Goal: Information Seeking & Learning: Learn about a topic

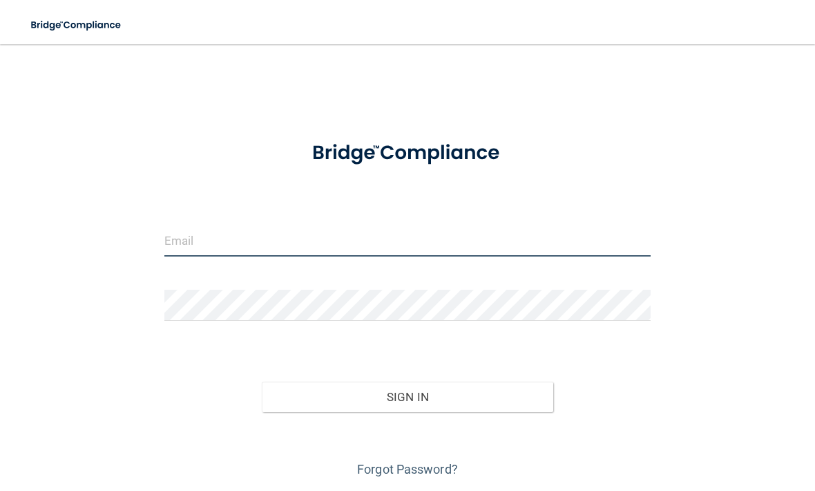
click at [353, 239] on input "email" at bounding box center [407, 240] width 486 height 31
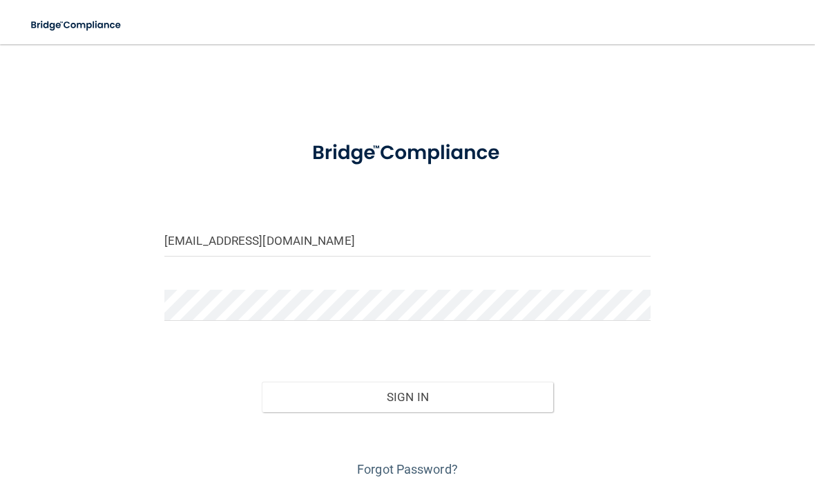
click at [495, 399] on button "Sign In" at bounding box center [408, 396] width 292 height 30
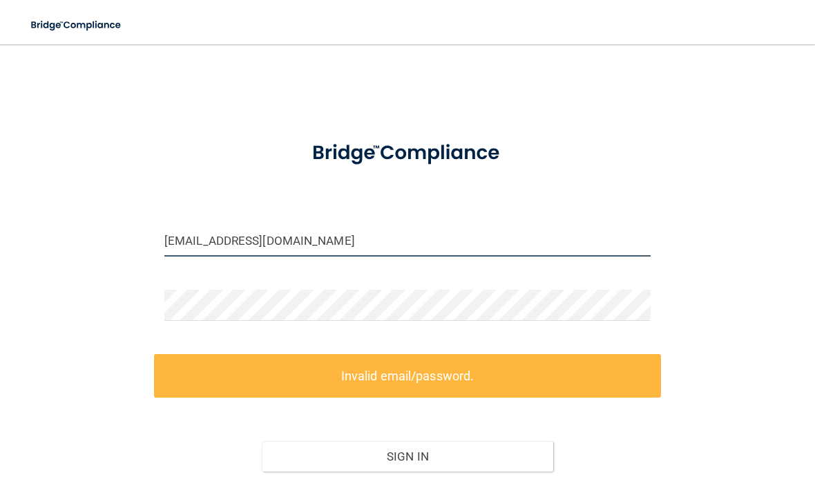
click at [208, 236] on input "yuritcy.a@ameridentco.com" at bounding box center [407, 240] width 486 height 31
click at [209, 238] on input "yuritcy.a@ameridentco.com" at bounding box center [407, 240] width 486 height 31
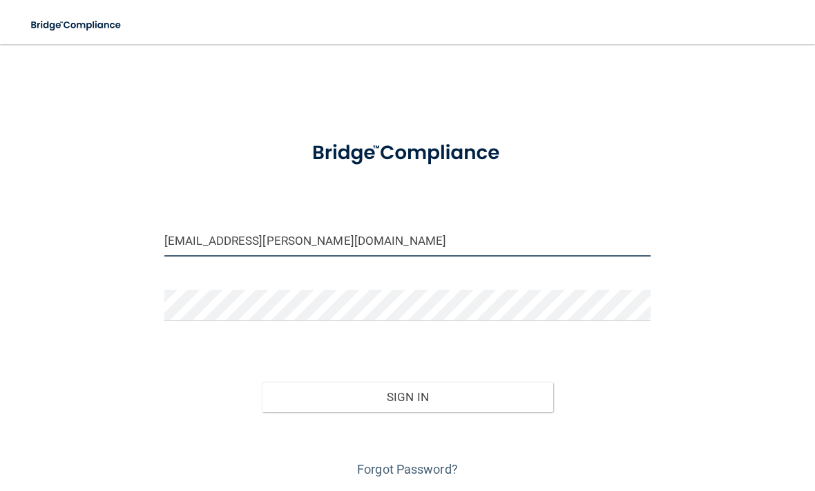
type input "[EMAIL_ADDRESS][PERSON_NAME][DOMAIN_NAME]"
click at [407, 395] on button "Sign In" at bounding box center [408, 396] width 292 height 30
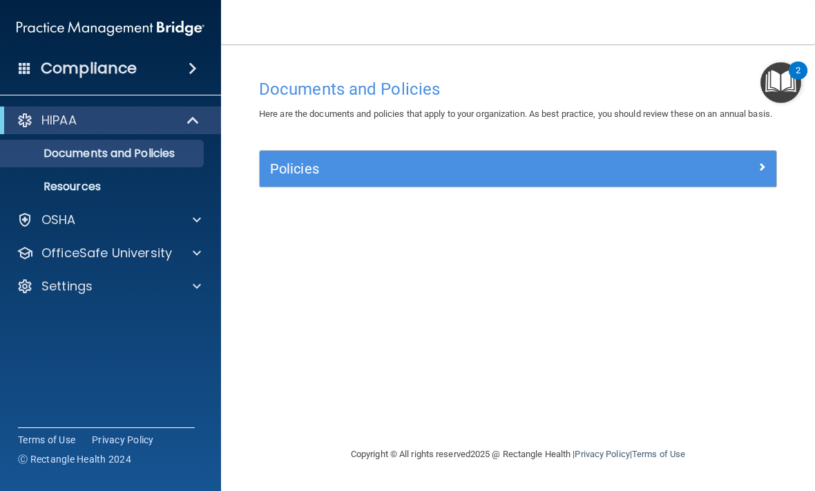
click at [750, 170] on div "Policies" at bounding box center [518, 169] width 517 height 36
click at [746, 174] on div at bounding box center [711, 166] width 129 height 17
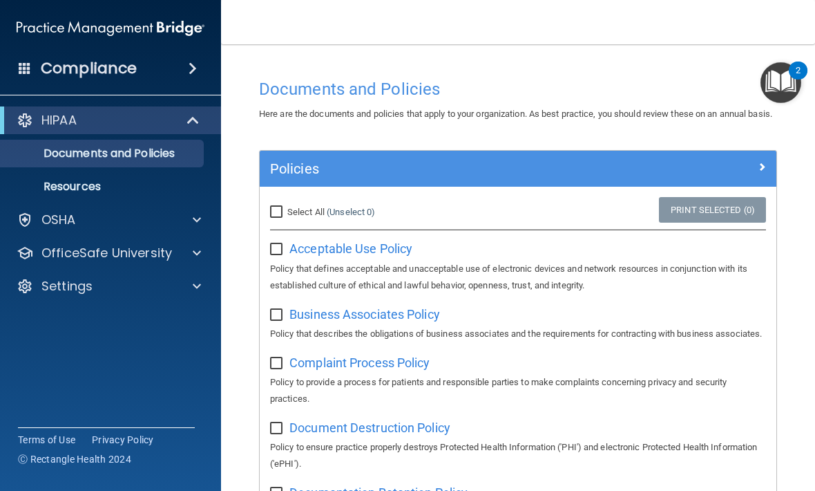
click at [181, 119] on div at bounding box center [194, 120] width 34 height 17
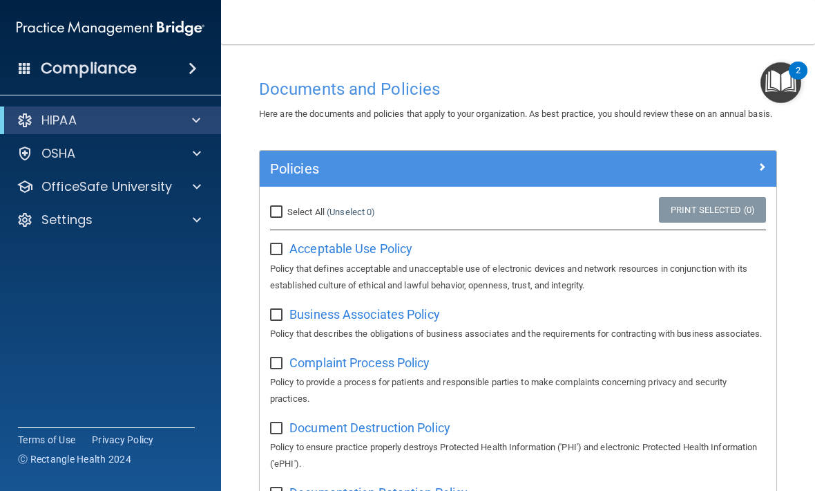
click at [163, 142] on div "OSHA" at bounding box center [111, 154] width 222 height 28
click at [132, 150] on div "OSHA" at bounding box center [91, 153] width 171 height 17
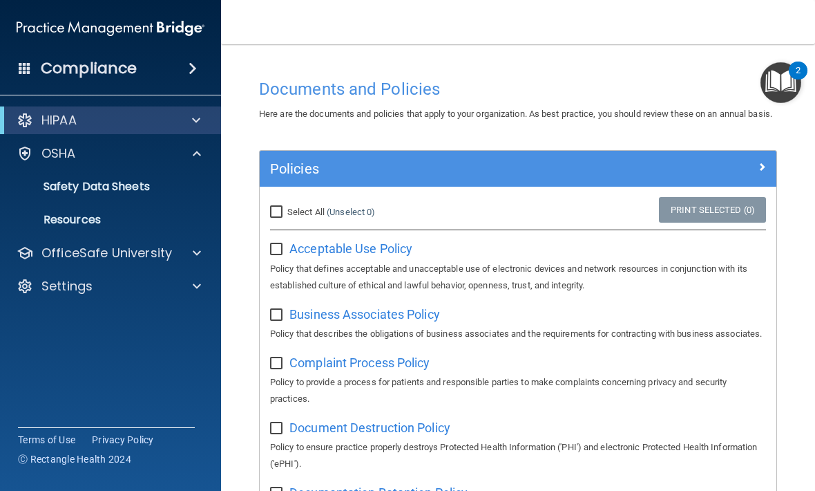
click at [189, 65] on span at bounding box center [193, 68] width 8 height 17
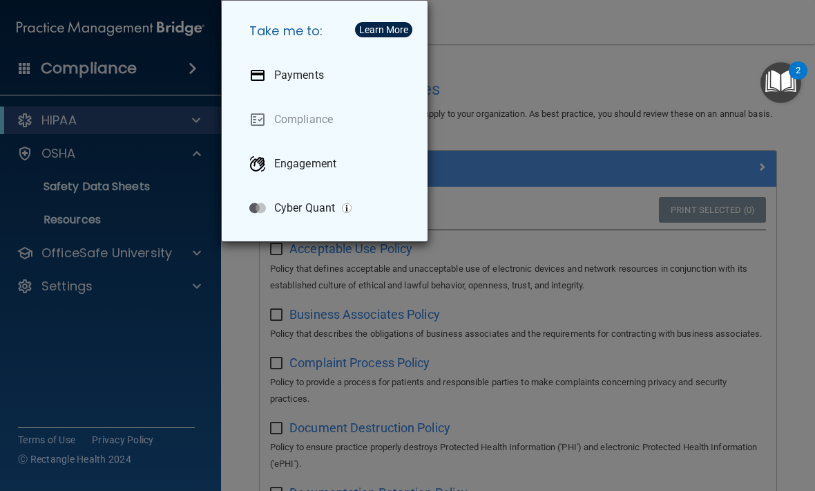
click at [687, 56] on div "Take me to: Payments Compliance Engagement Cyber Quant" at bounding box center [407, 245] width 815 height 491
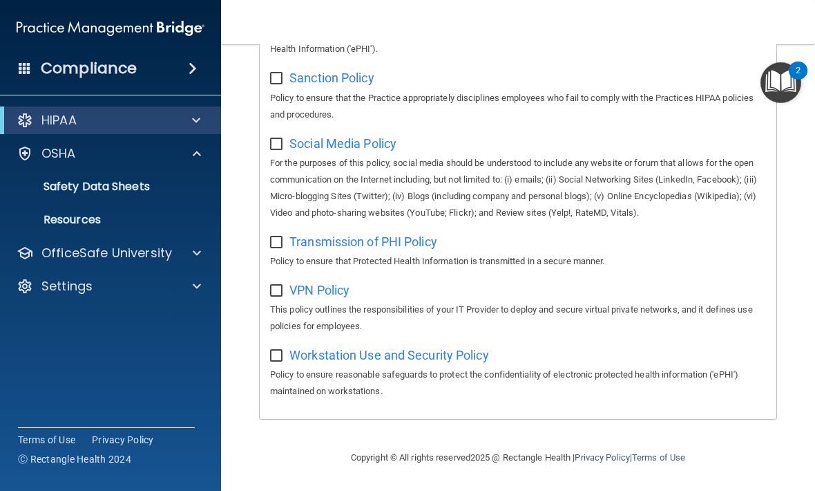
scroll to position [1177, 0]
click at [192, 287] on div at bounding box center [195, 286] width 35 height 17
click at [110, 317] on p "My Account" at bounding box center [103, 319] width 189 height 14
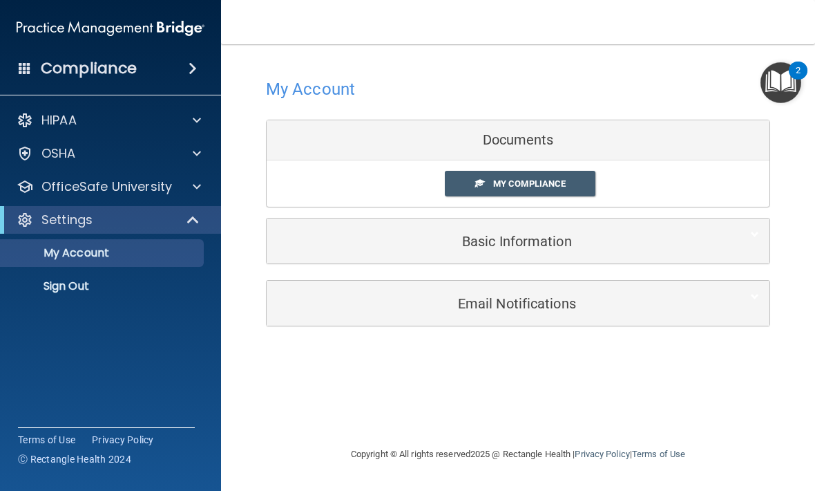
click at [556, 178] on span "My Compliance" at bounding box center [529, 183] width 73 height 10
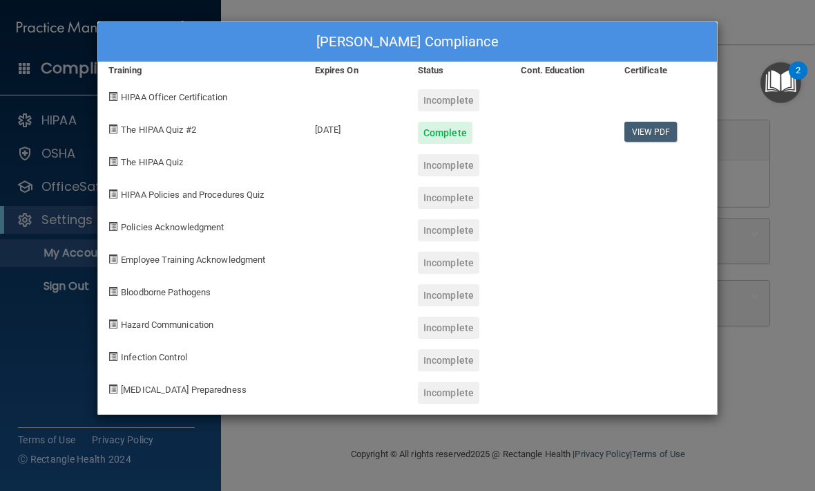
click at [185, 124] on span "The HIPAA Quiz #2" at bounding box center [158, 129] width 75 height 10
click at [450, 161] on div "Incomplete" at bounding box center [448, 165] width 61 height 22
click at [455, 171] on div "Incomplete" at bounding box center [448, 165] width 61 height 22
click at [173, 130] on span "The HIPAA Quiz #2" at bounding box center [158, 129] width 75 height 10
click at [189, 126] on span "The HIPAA Quiz #2" at bounding box center [158, 129] width 75 height 10
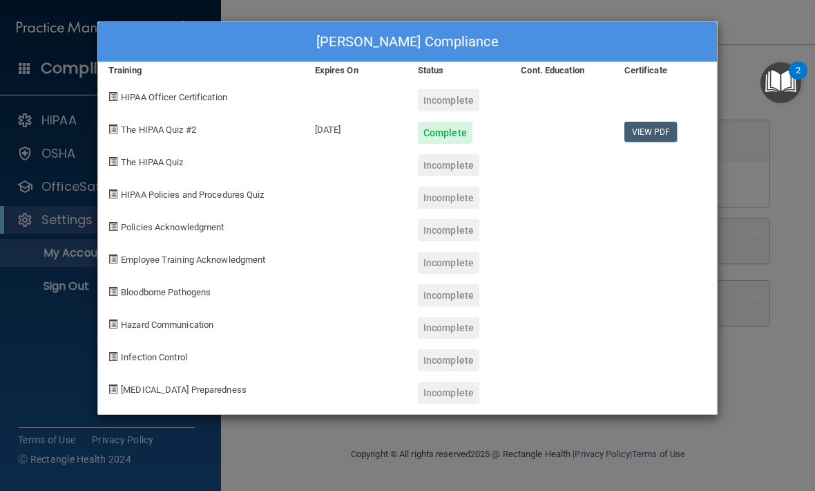
click at [792, 236] on div "Yuritcy Ayala's Compliance Training Expires On Status Cont. Education Certifica…" at bounding box center [407, 245] width 815 height 491
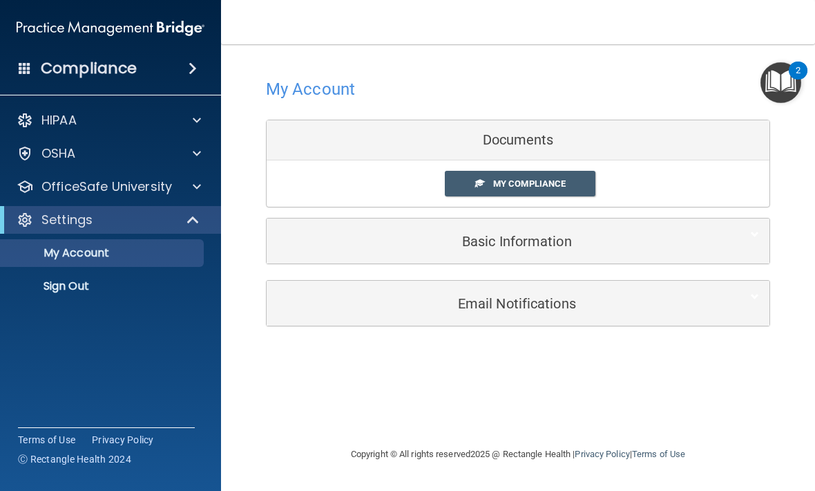
click at [781, 84] on img "Open Resource Center, 2 new notifications" at bounding box center [781, 82] width 41 height 41
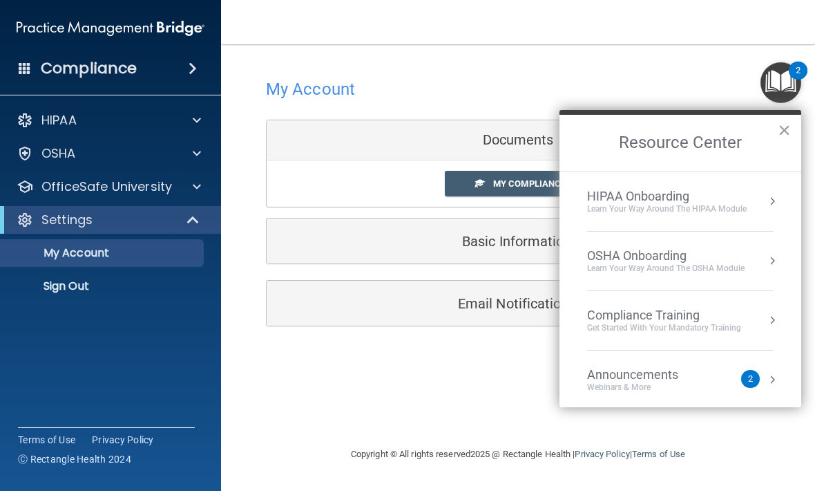
click at [749, 192] on div "HIPAA Onboarding Learn Your Way around the HIPAA module" at bounding box center [680, 202] width 187 height 26
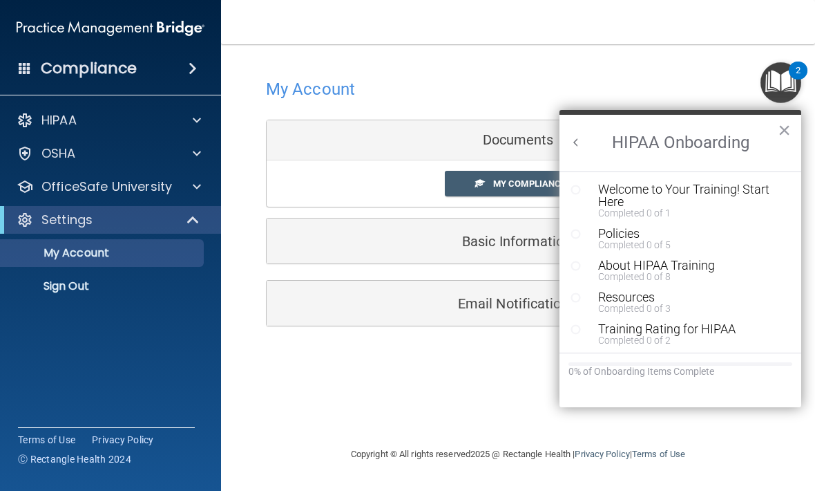
click at [749, 185] on div "Welcome to Your Training! Start Here" at bounding box center [690, 195] width 185 height 25
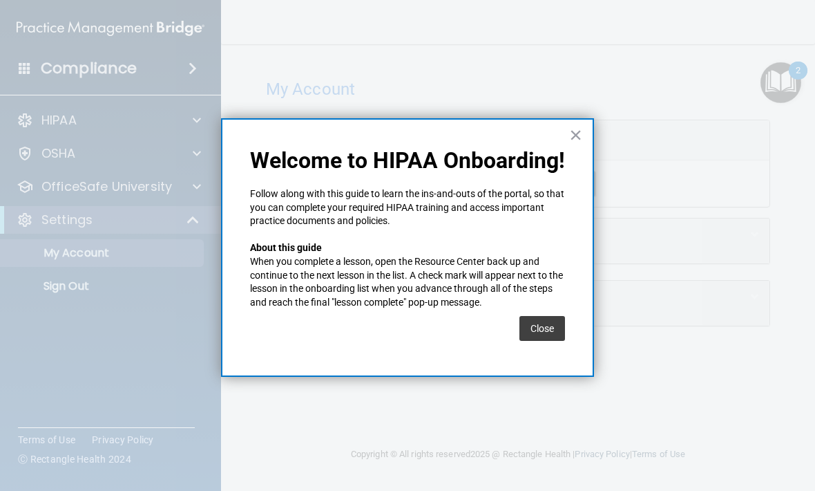
click at [543, 319] on button "Close" at bounding box center [543, 328] width 46 height 25
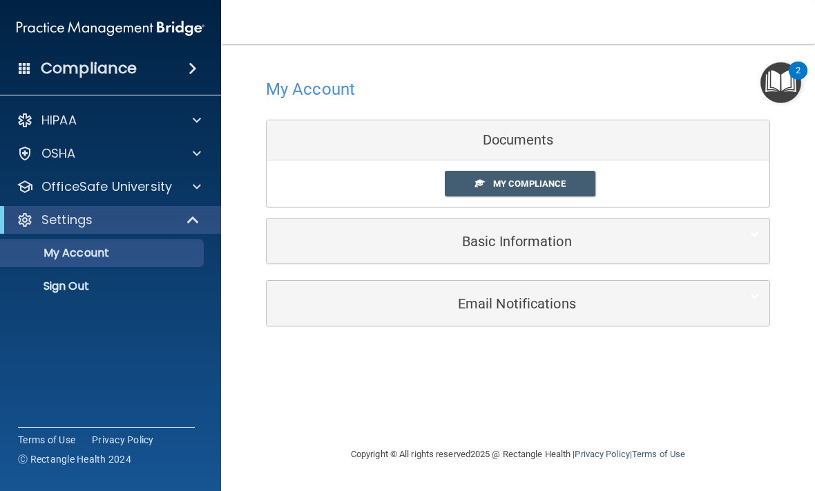
click at [569, 180] on link "My Compliance" at bounding box center [520, 184] width 151 height 26
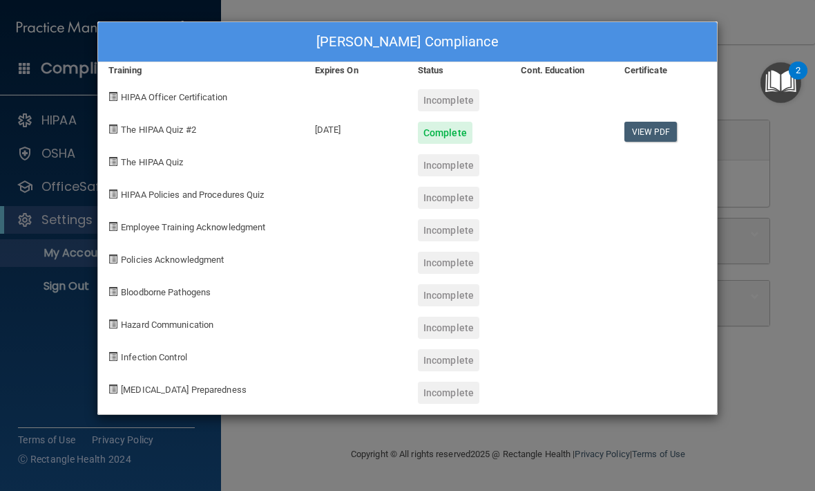
click at [655, 125] on link "View PDF" at bounding box center [651, 132] width 53 height 20
click at [786, 64] on img "Open Resource Center, 2 new notifications" at bounding box center [781, 82] width 41 height 41
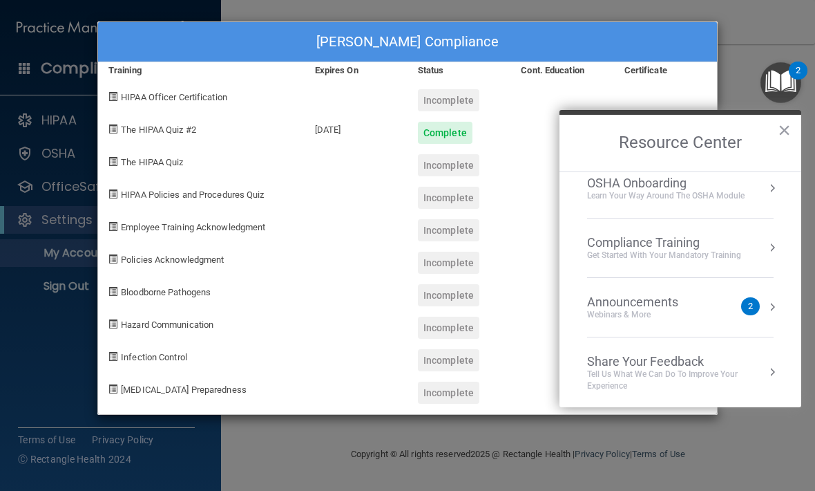
scroll to position [73, 0]
click at [749, 306] on div "2" at bounding box center [750, 306] width 5 height 0
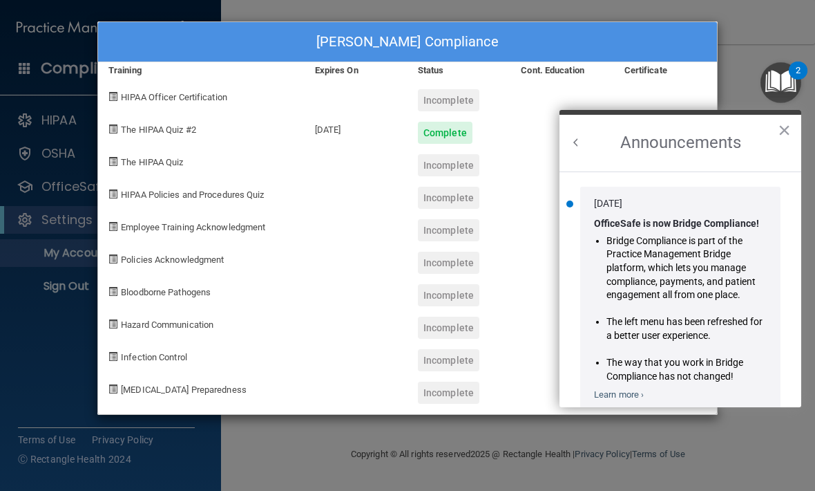
scroll to position [0, 0]
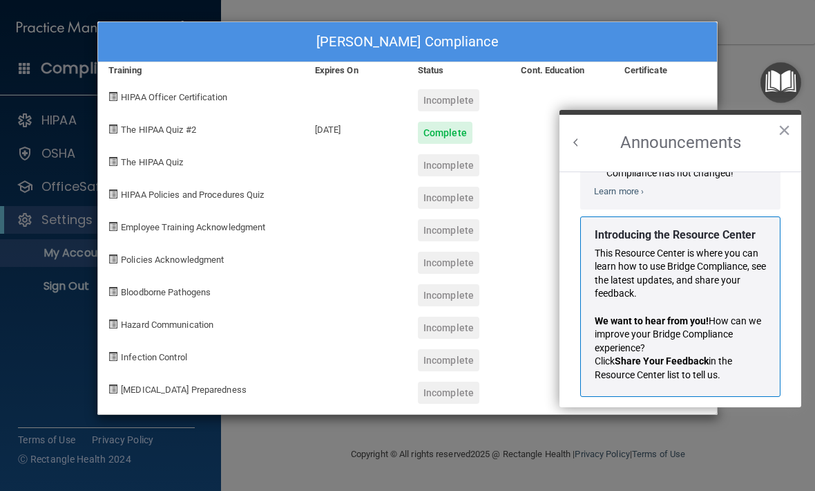
click at [573, 135] on button "Back to Resource Center Home" at bounding box center [576, 142] width 14 height 14
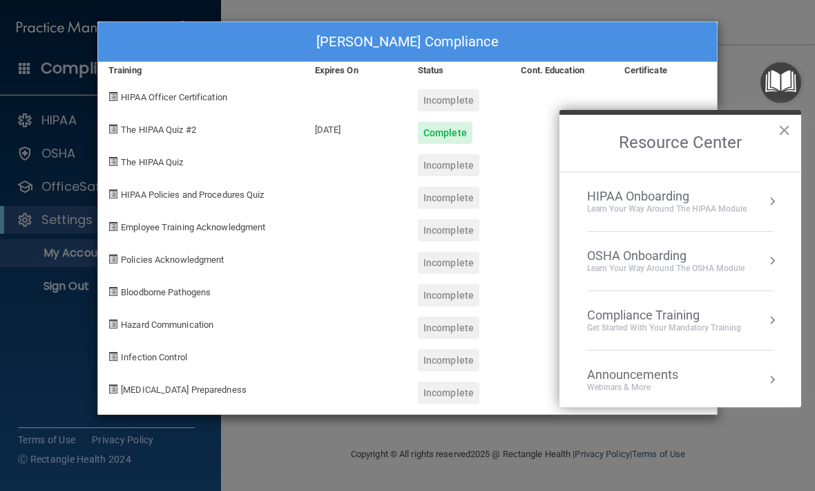
click at [743, 189] on div "HIPAA Onboarding" at bounding box center [667, 196] width 160 height 15
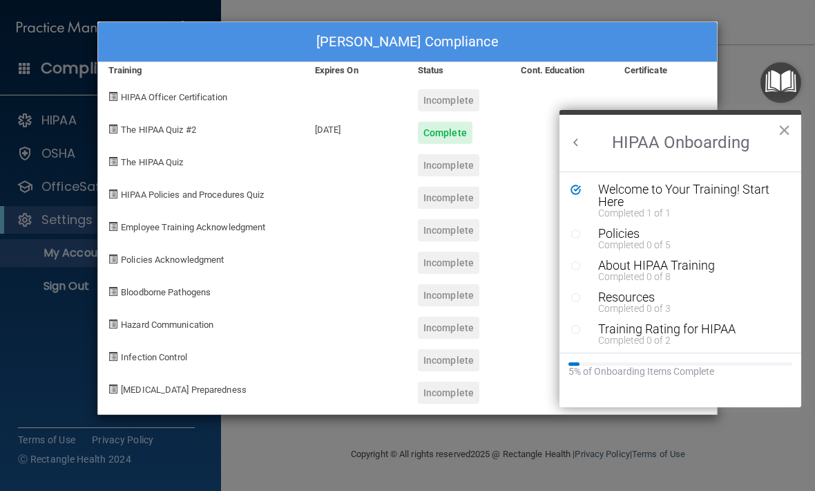
click at [635, 227] on div "Policies" at bounding box center [690, 233] width 185 height 12
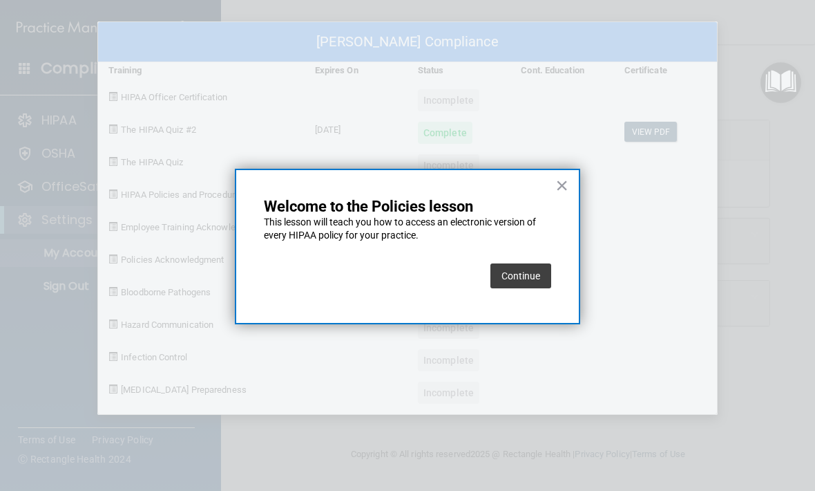
click at [524, 277] on button "Continue" at bounding box center [521, 275] width 61 height 25
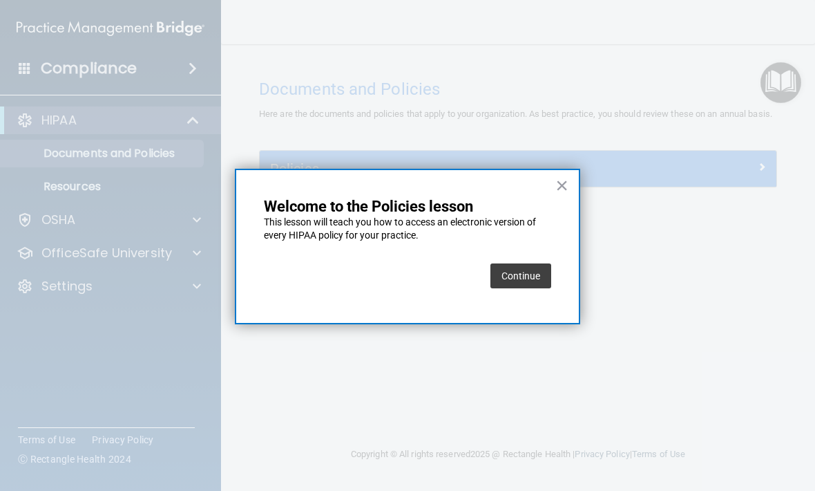
click at [543, 269] on button "Continue" at bounding box center [521, 275] width 61 height 25
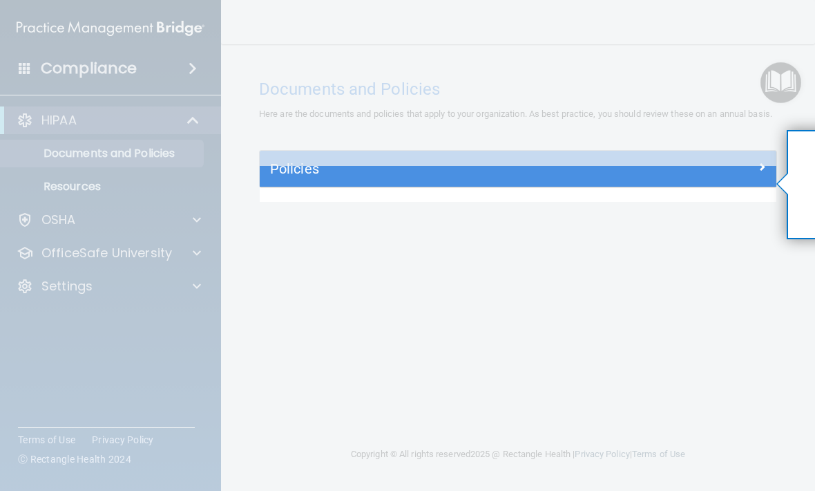
click at [597, 176] on h5 "Policies" at bounding box center [453, 168] width 367 height 15
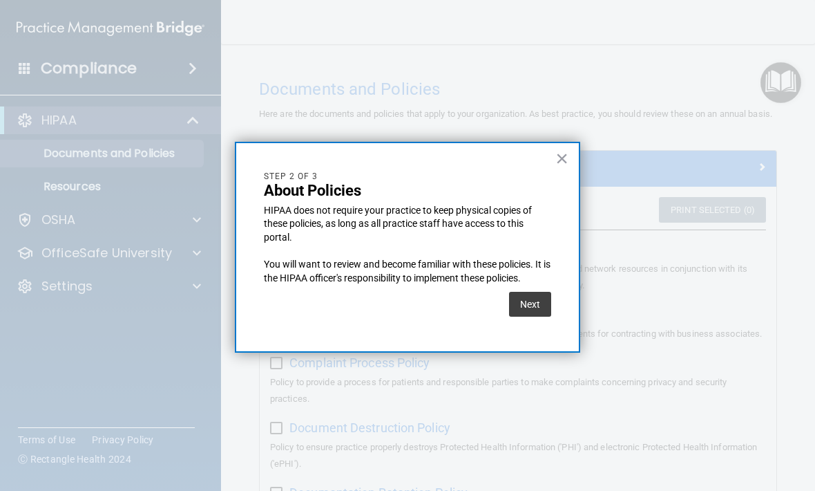
click at [529, 297] on button "Next" at bounding box center [530, 304] width 42 height 25
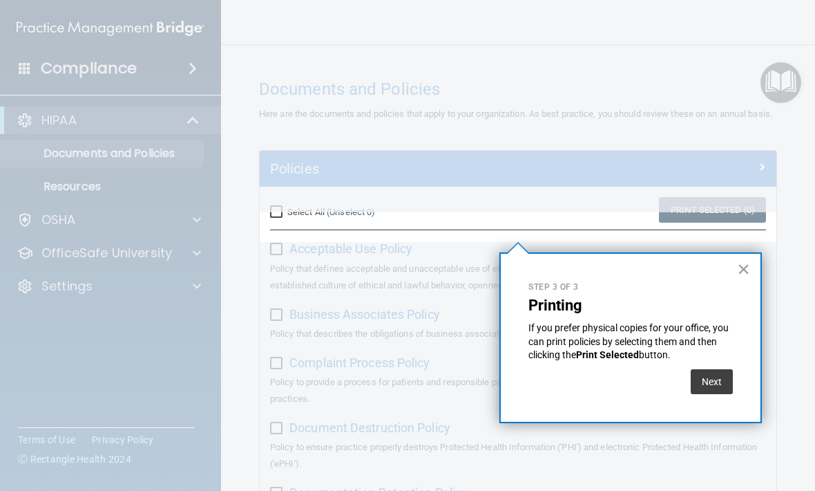
click at [703, 390] on button "Next" at bounding box center [712, 381] width 42 height 25
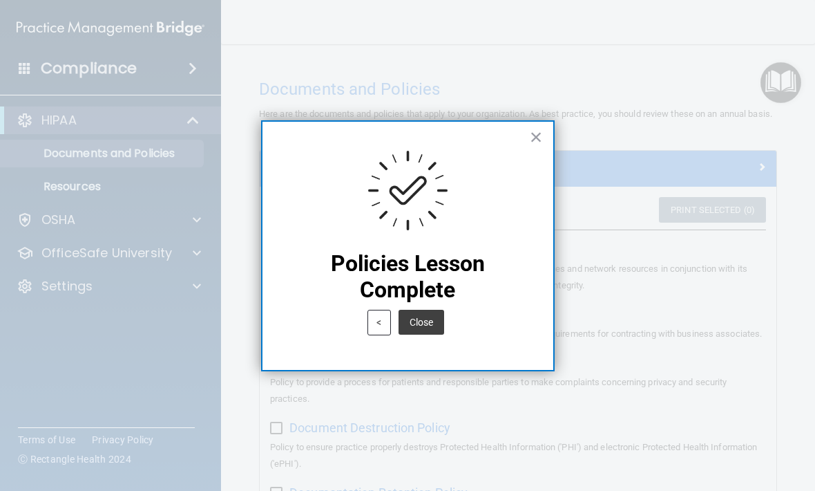
click at [424, 316] on button "Close" at bounding box center [422, 322] width 46 height 25
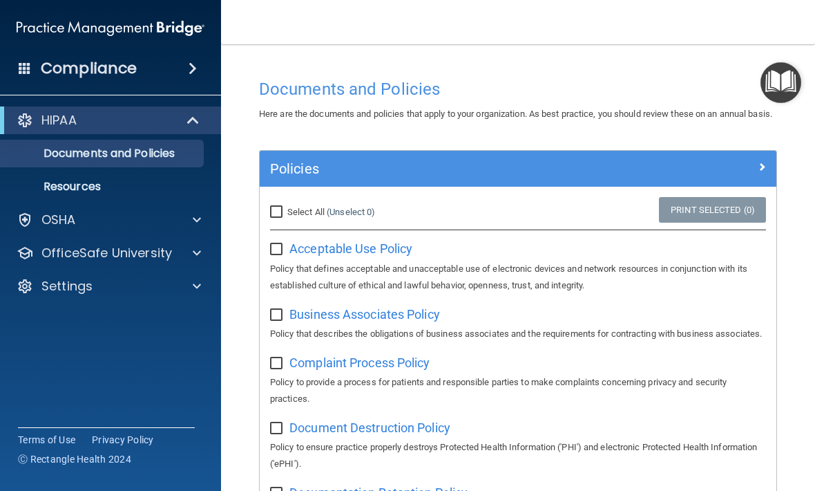
click at [781, 90] on img "Open Resource Center" at bounding box center [781, 82] width 41 height 41
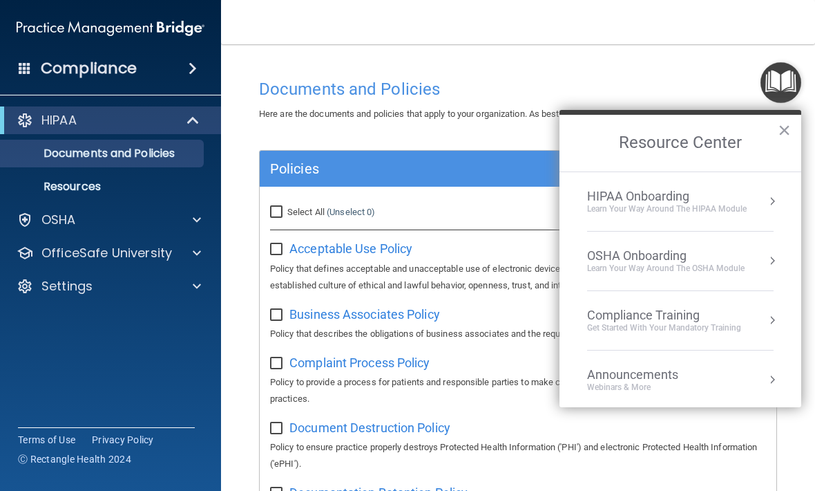
click at [744, 196] on div "HIPAA Onboarding" at bounding box center [667, 196] width 160 height 15
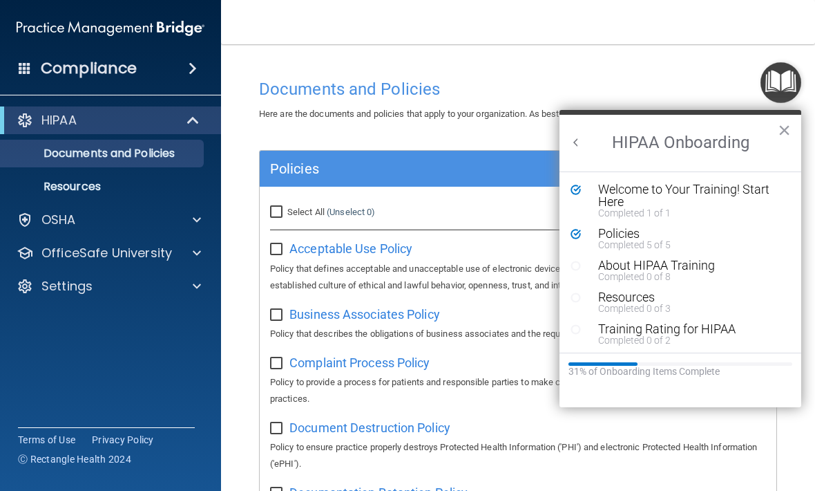
click at [701, 267] on div "About HIPAA Training" at bounding box center [690, 265] width 185 height 12
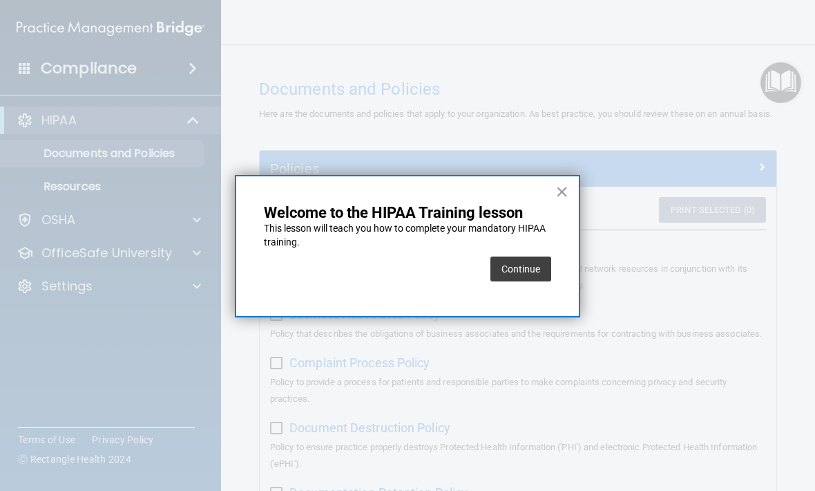
click at [542, 262] on button "Continue" at bounding box center [521, 268] width 61 height 25
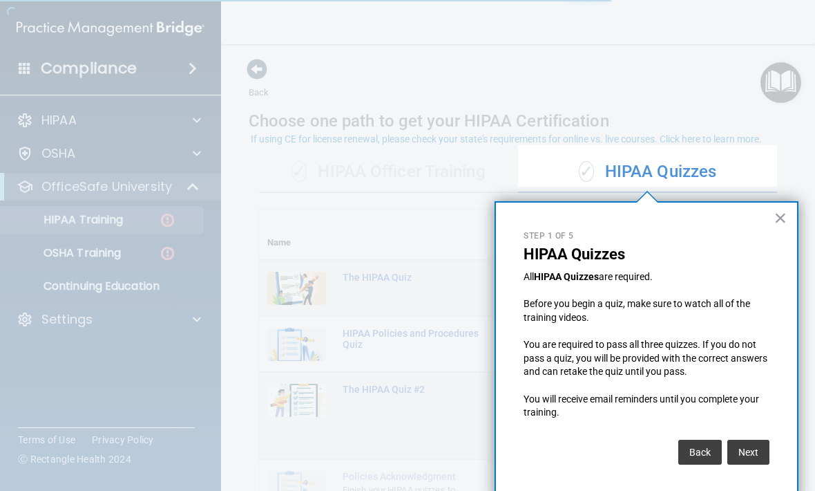
scroll to position [4, 0]
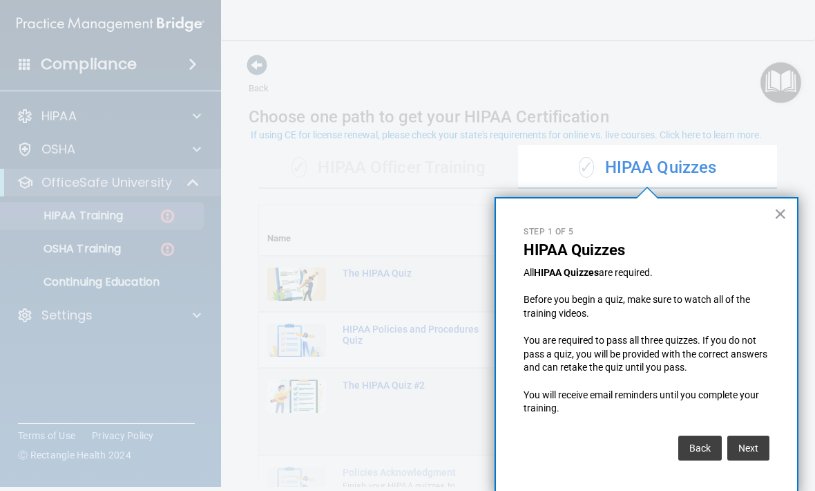
click at [754, 442] on button "Next" at bounding box center [749, 447] width 42 height 25
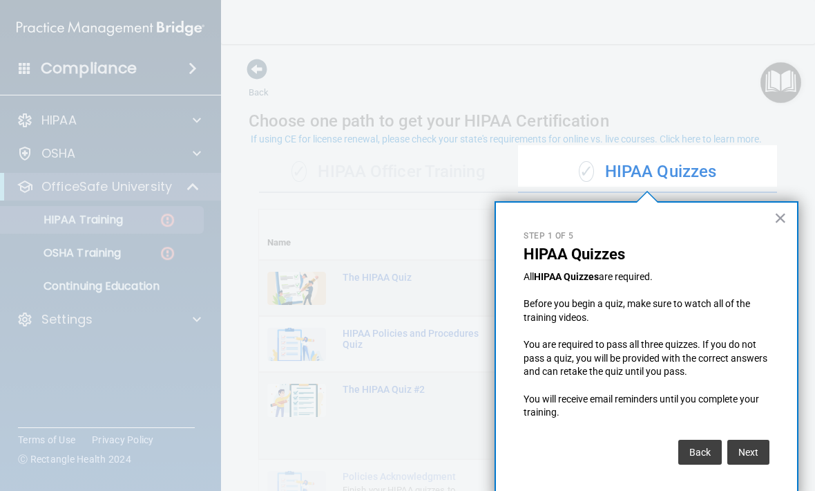
scroll to position [448, 0]
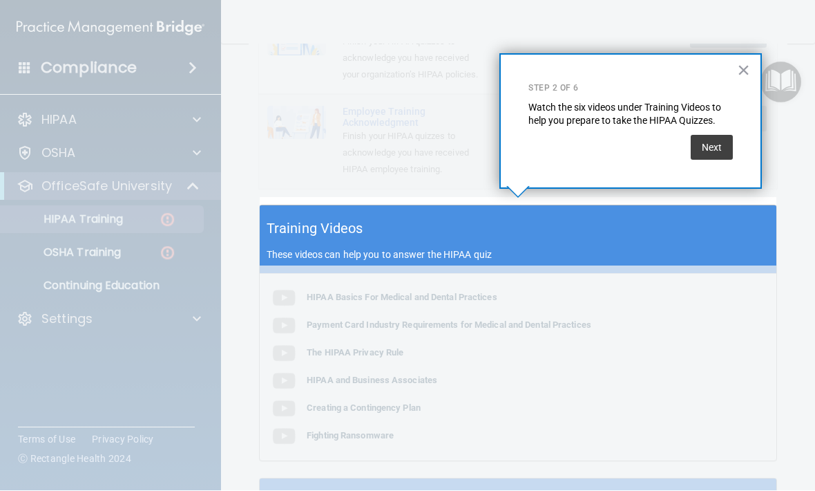
click at [715, 144] on button "Next" at bounding box center [712, 147] width 42 height 25
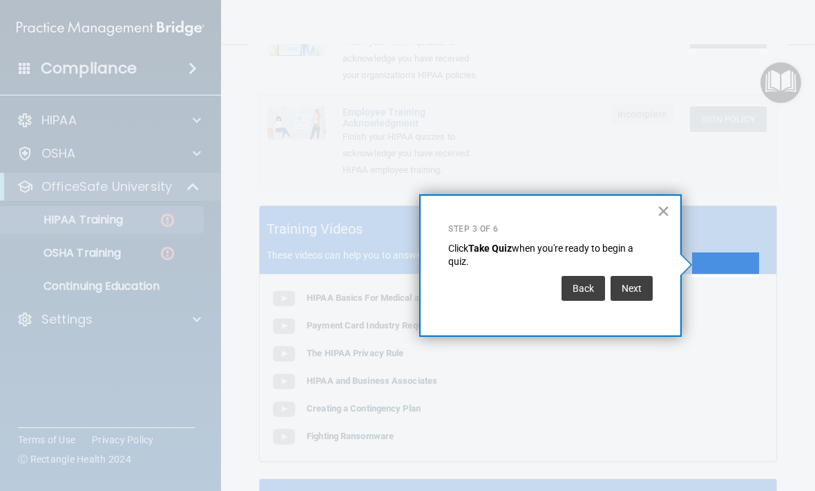
scroll to position [0, 0]
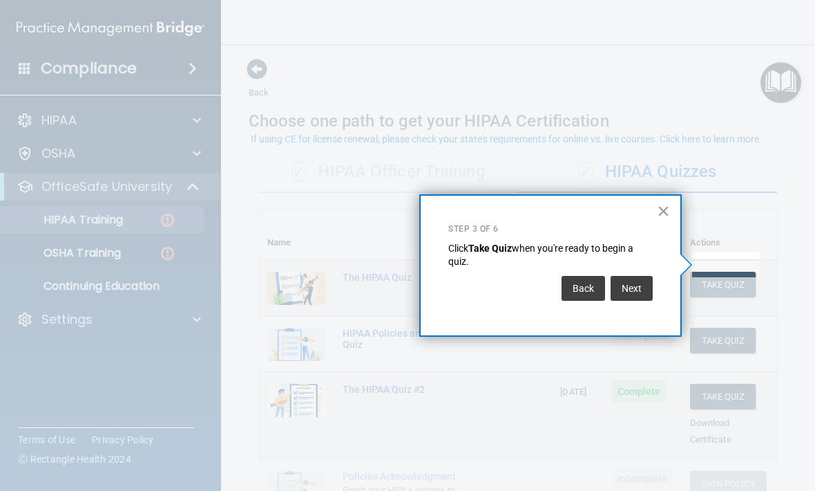
click at [635, 285] on button "Next" at bounding box center [632, 288] width 42 height 25
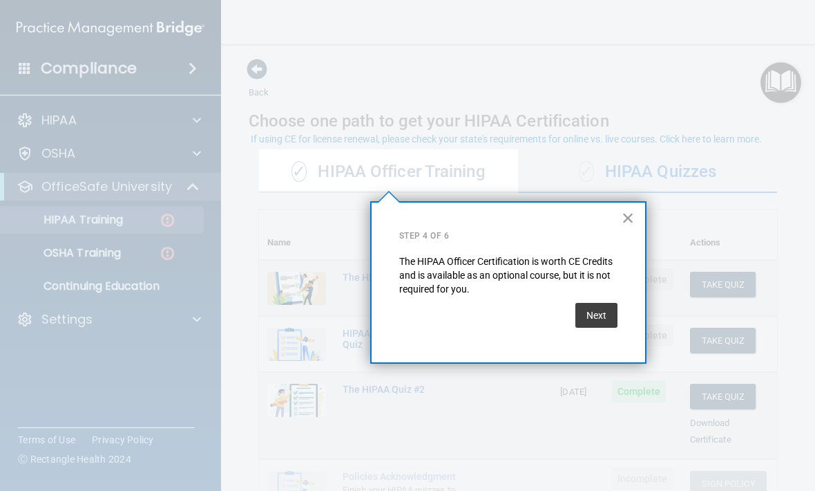
click at [601, 312] on button "Next" at bounding box center [597, 315] width 42 height 25
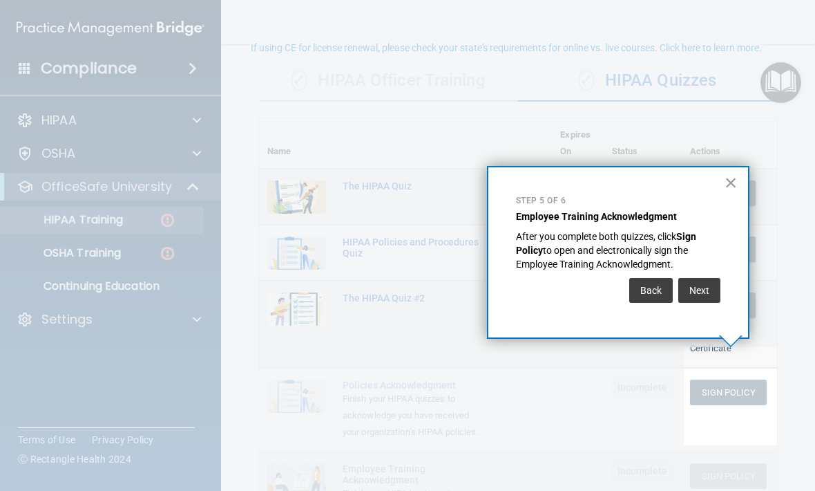
click at [703, 286] on button "Next" at bounding box center [699, 290] width 42 height 25
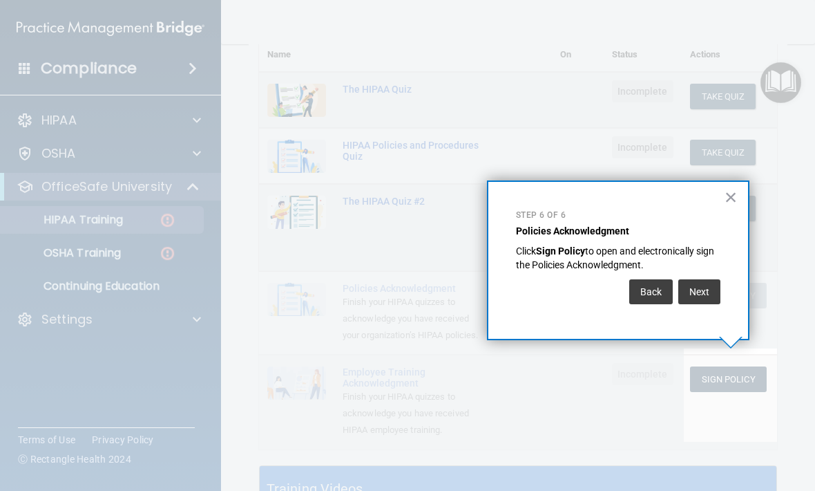
click at [702, 285] on button "Next" at bounding box center [699, 291] width 42 height 25
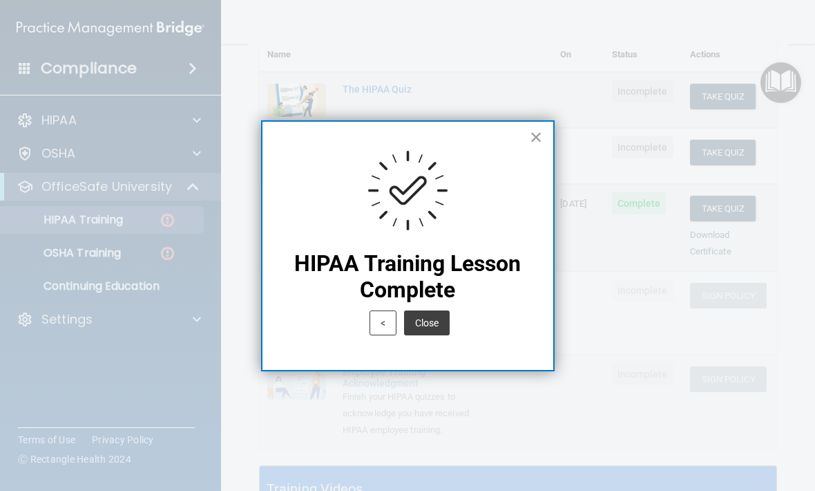
click at [429, 314] on button "Close" at bounding box center [427, 322] width 46 height 25
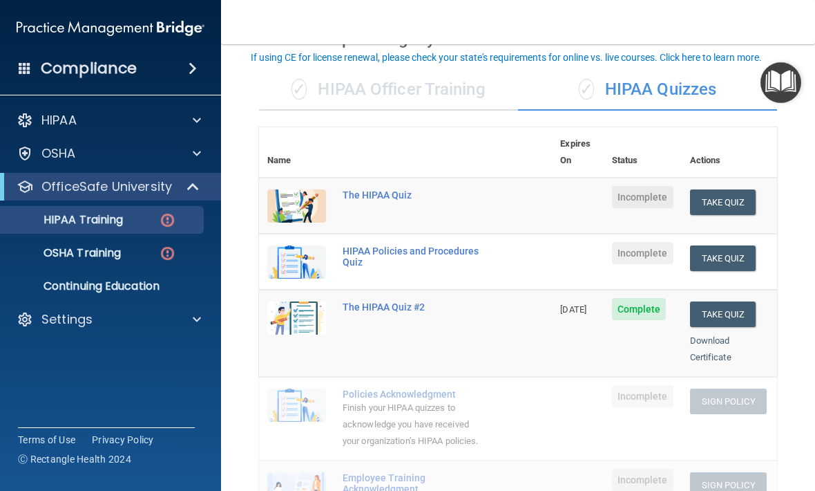
scroll to position [80, 0]
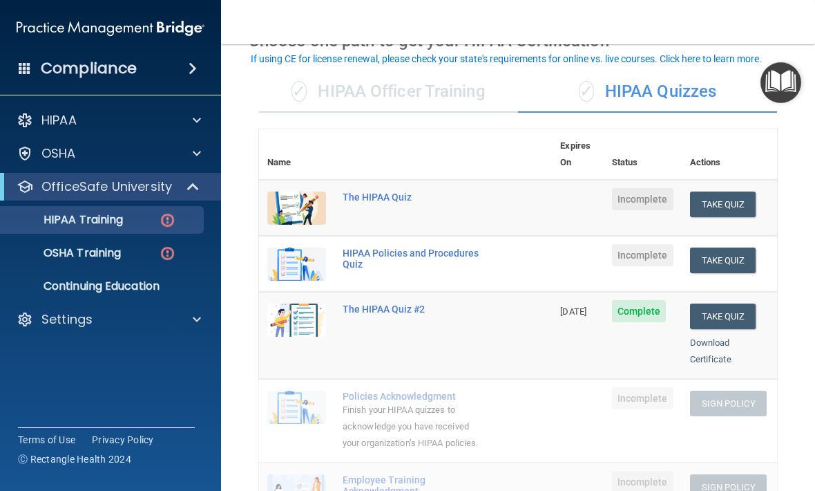
click at [729, 191] on button "Take Quiz" at bounding box center [723, 204] width 66 height 26
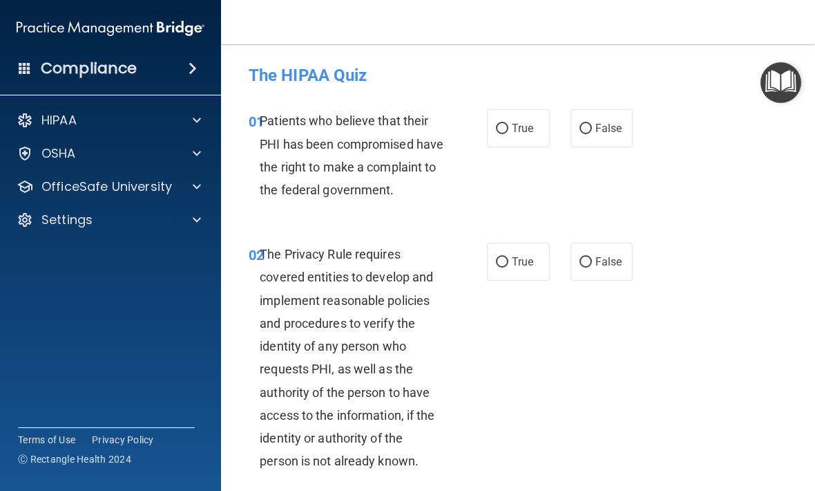
scroll to position [1, 0]
click at [585, 133] on input "False" at bounding box center [586, 128] width 12 height 10
radio input "true"
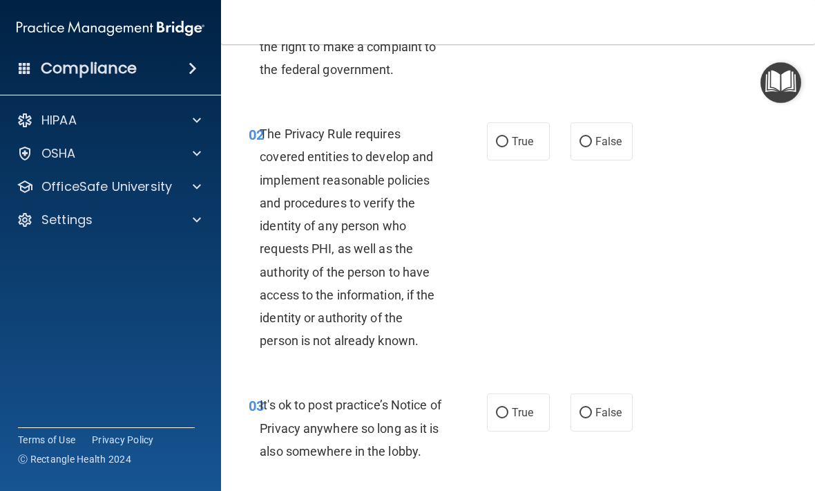
scroll to position [122, 0]
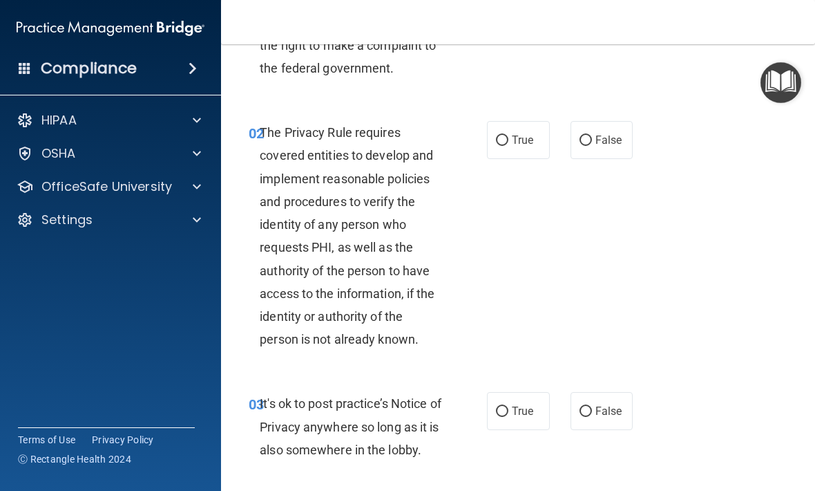
click at [519, 155] on label "True" at bounding box center [518, 140] width 63 height 38
click at [509, 146] on input "True" at bounding box center [502, 140] width 12 height 10
radio input "true"
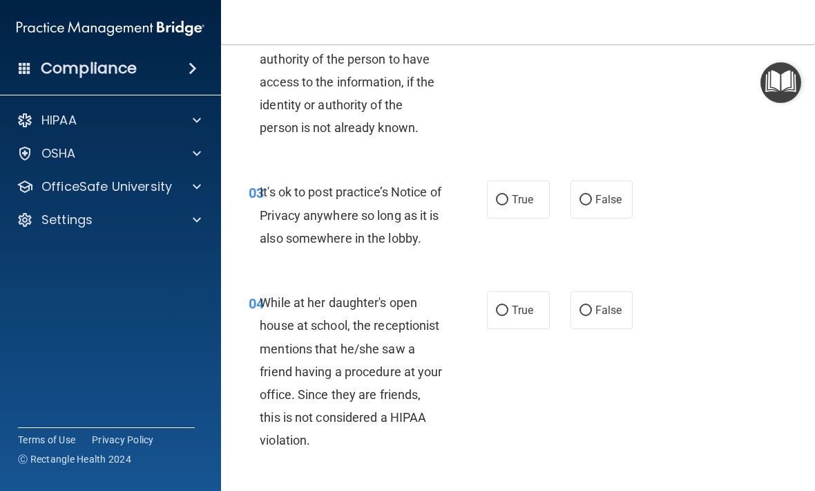
scroll to position [334, 0]
click at [524, 205] on span "True" at bounding box center [522, 198] width 21 height 13
click at [509, 205] on input "True" at bounding box center [502, 199] width 12 height 10
radio input "true"
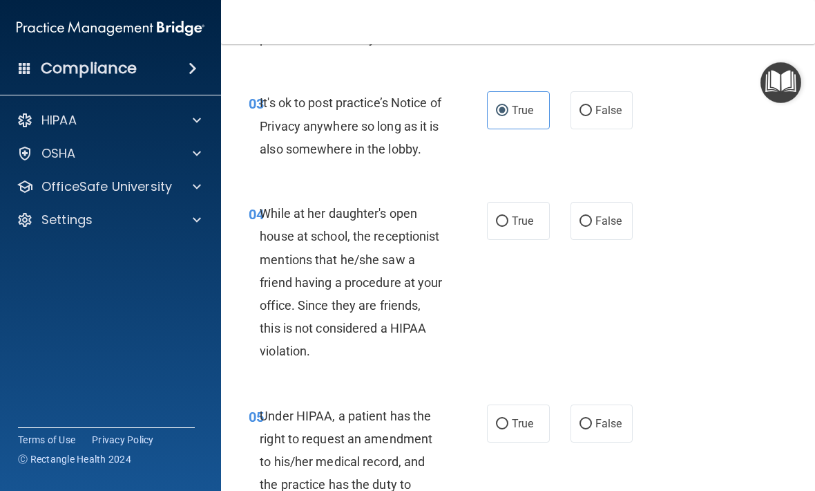
scroll to position [431, 0]
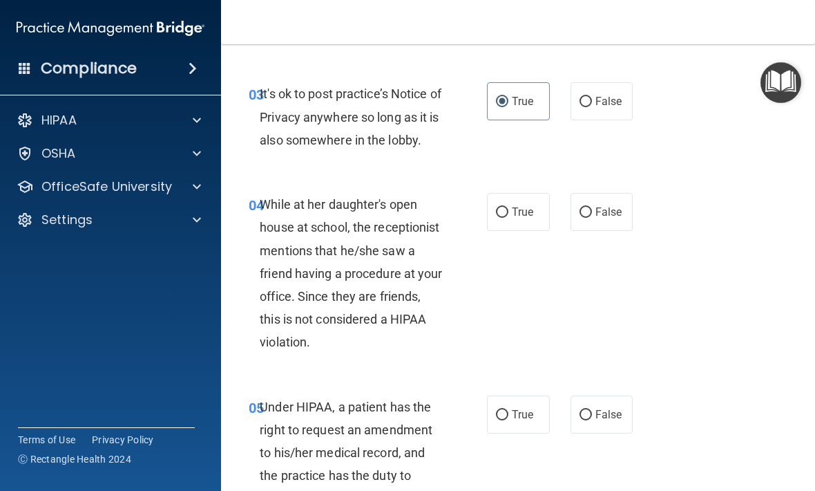
click at [591, 218] on input "False" at bounding box center [586, 212] width 12 height 10
radio input "true"
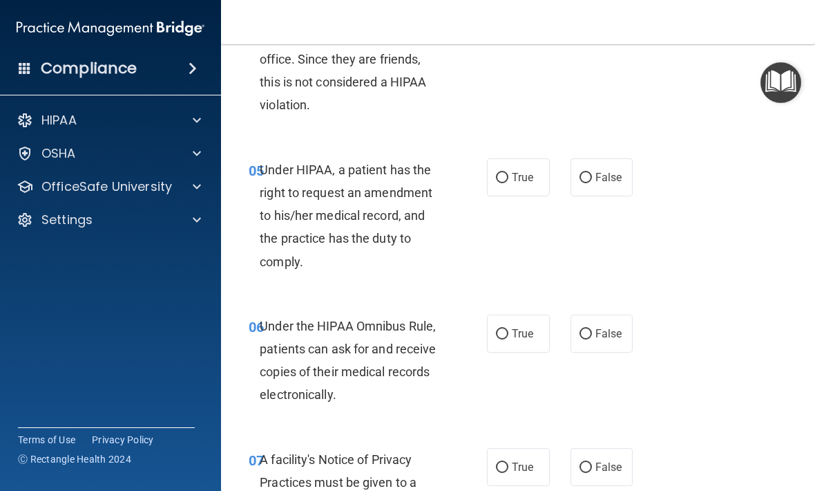
scroll to position [675, 0]
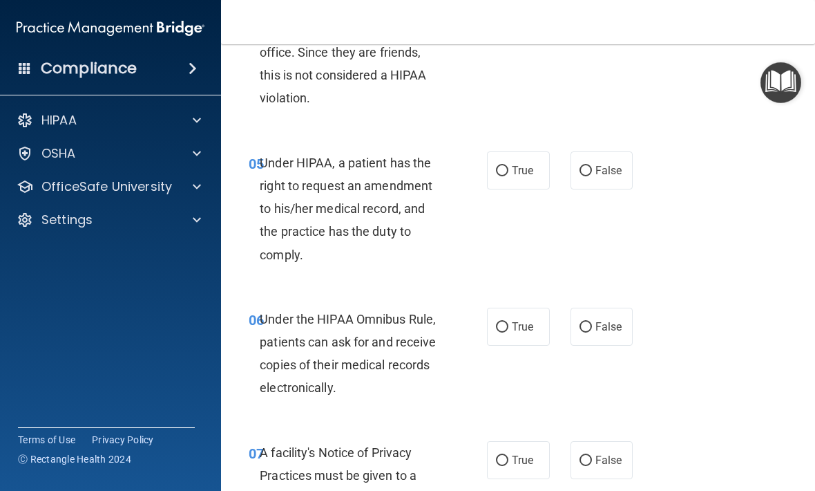
click at [527, 189] on label "True" at bounding box center [518, 170] width 63 height 38
click at [509, 176] on input "True" at bounding box center [502, 171] width 12 height 10
radio input "true"
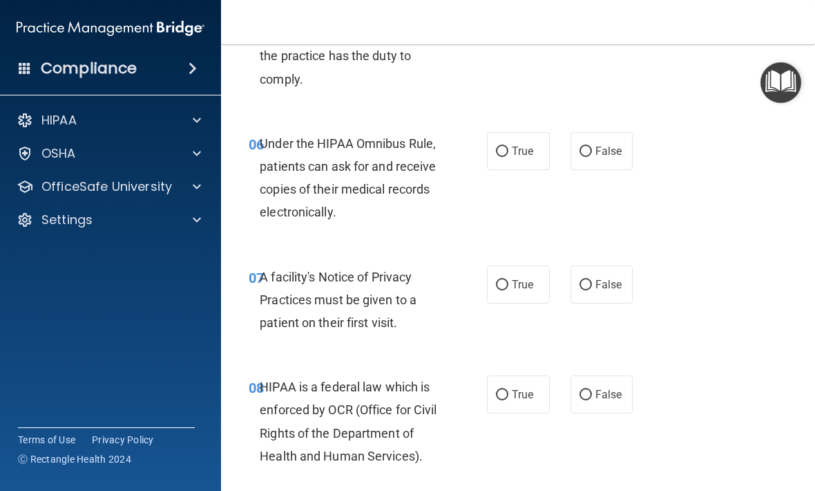
scroll to position [846, 0]
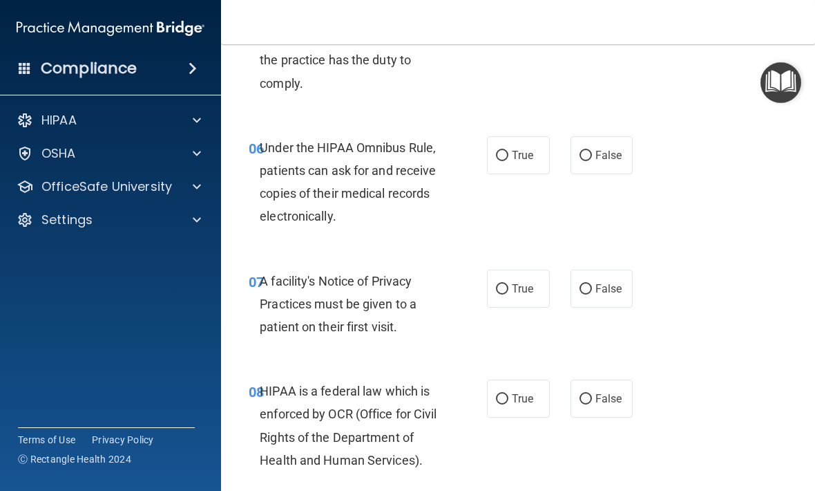
click at [518, 149] on div "06 Under the HIPAA Omnibus Rule, patients can ask for and receive copies of the…" at bounding box center [518, 185] width 560 height 133
click at [522, 162] on span "True" at bounding box center [522, 155] width 21 height 13
click at [509, 161] on input "True" at bounding box center [502, 156] width 12 height 10
radio input "true"
click at [590, 294] on input "False" at bounding box center [586, 289] width 12 height 10
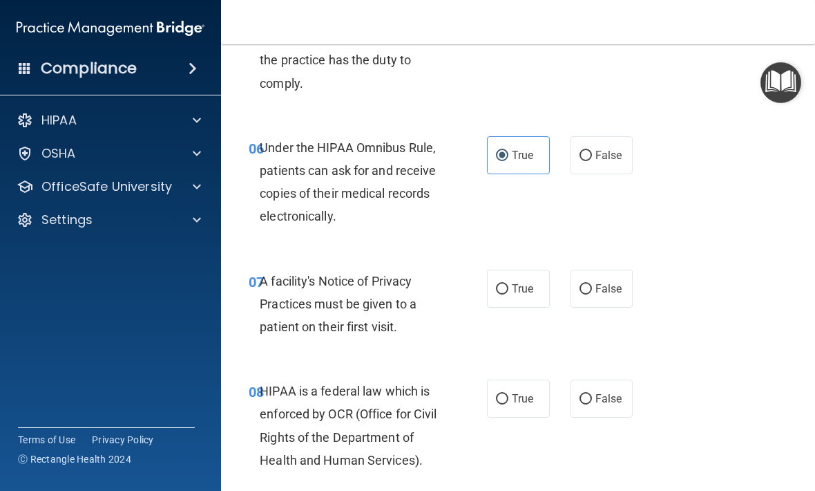
radio input "true"
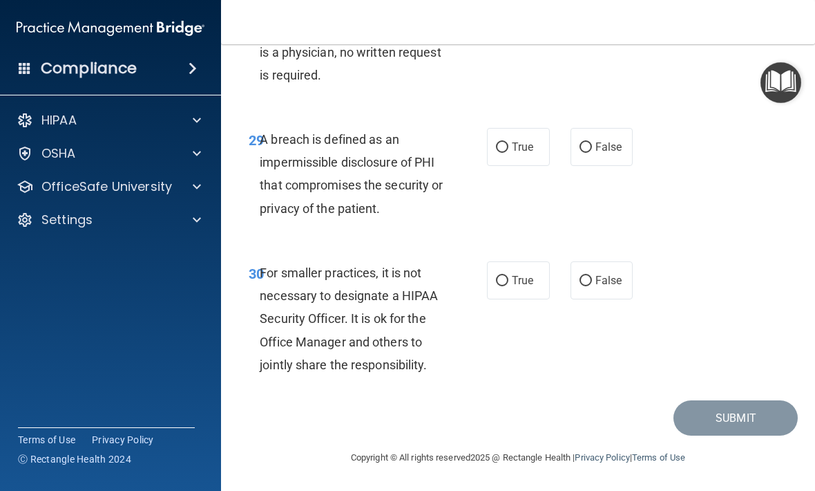
scroll to position [4378, 0]
